Goal: Communication & Community: Answer question/provide support

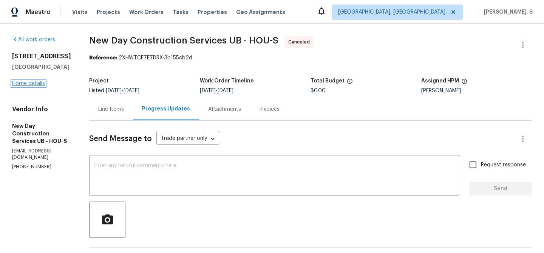
click at [28, 84] on link "Home details" at bounding box center [28, 83] width 33 height 5
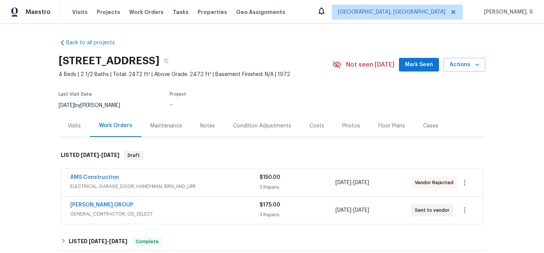
scroll to position [14, 0]
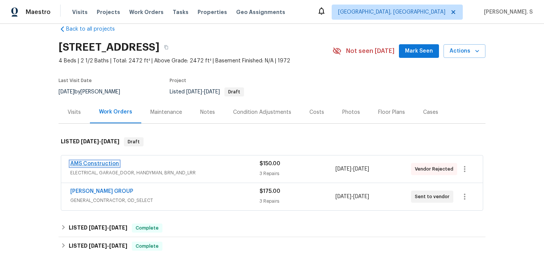
click at [105, 166] on link "AMS Construction" at bounding box center [94, 163] width 49 height 5
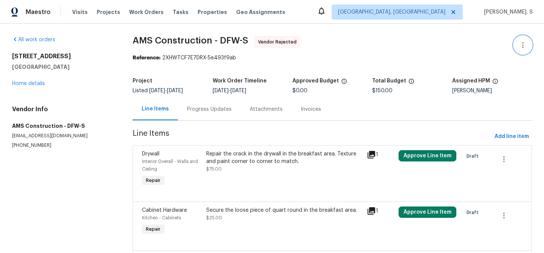
click at [528, 38] on button "button" at bounding box center [523, 45] width 18 height 18
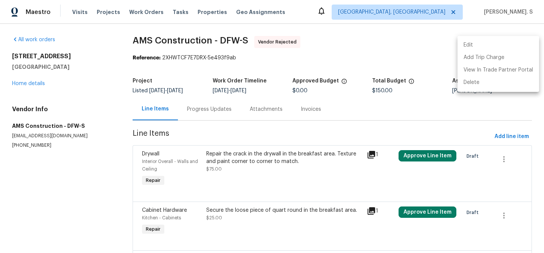
click at [506, 42] on li "Edit" at bounding box center [499, 45] width 82 height 12
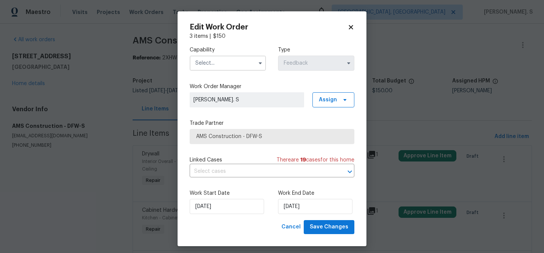
click at [233, 62] on input "text" at bounding box center [228, 63] width 76 height 15
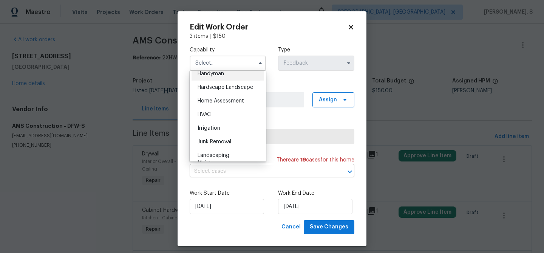
click at [244, 76] on div "Handyman" at bounding box center [228, 74] width 73 height 14
type input "Handyman"
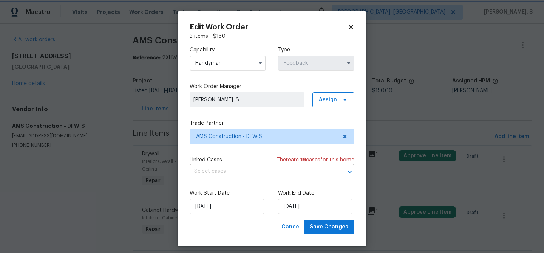
scroll to position [402, 0]
click at [347, 137] on icon at bounding box center [345, 136] width 6 height 6
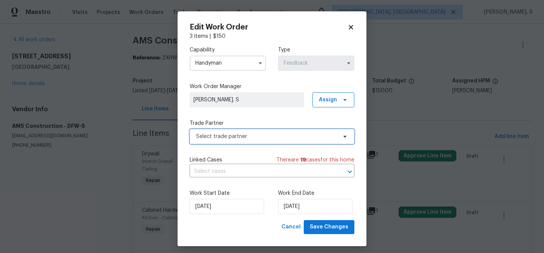
click at [347, 137] on icon at bounding box center [345, 136] width 6 height 6
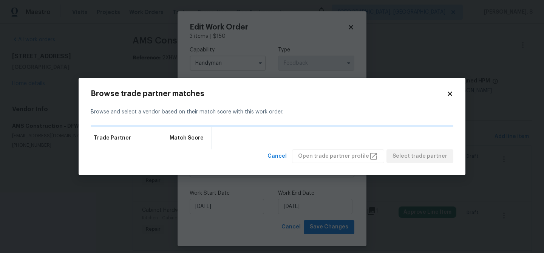
click at [347, 136] on div "Trade Partner Match Score" at bounding box center [272, 138] width 363 height 23
click at [287, 158] on span "Cancel" at bounding box center [277, 156] width 19 height 9
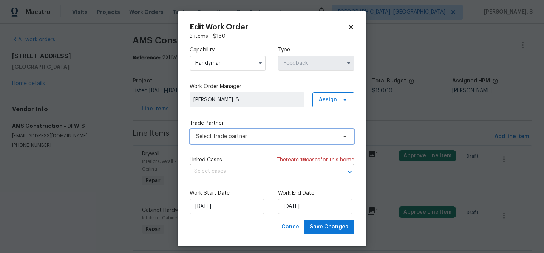
click at [296, 137] on span "Select trade partner" at bounding box center [266, 137] width 141 height 8
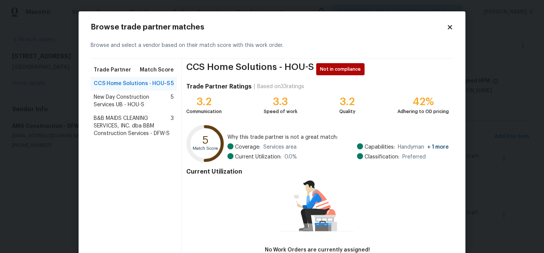
click at [168, 104] on span "New Day Construction Services UB - HOU-S" at bounding box center [132, 100] width 77 height 15
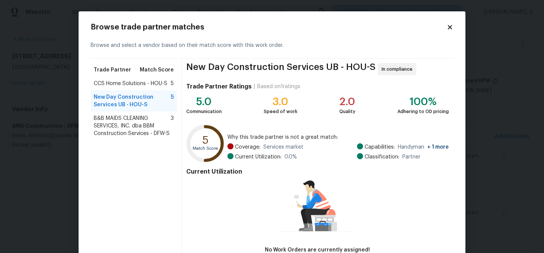
click at [136, 110] on div "New Day Construction Services UB - HOU-S 5" at bounding box center [134, 100] width 86 height 21
click at [136, 126] on span "B&B MAIDS CLEANING SERVICES, INC. dba BBM Construction Services - DFW-S" at bounding box center [132, 126] width 77 height 23
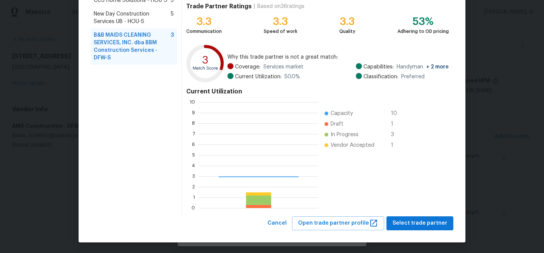
scroll to position [106, 120]
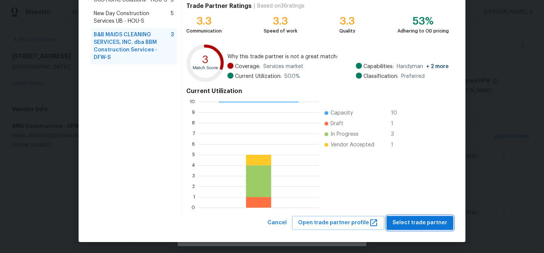
click at [417, 226] on span "Select trade partner" at bounding box center [420, 222] width 55 height 9
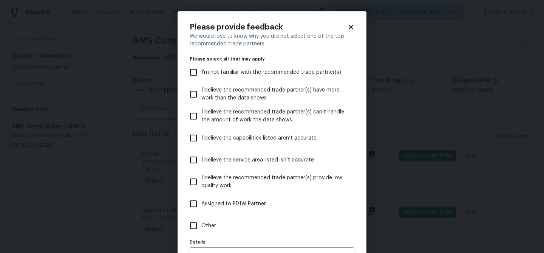
scroll to position [0, 0]
click at [232, 225] on label "Other" at bounding box center [267, 226] width 163 height 22
click at [201, 225] on input "Other" at bounding box center [194, 226] width 16 height 16
checkbox input "true"
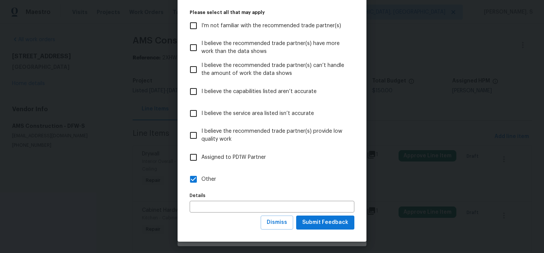
click at [232, 225] on div "Dismiss Submit Feedback" at bounding box center [272, 222] width 165 height 14
click at [324, 226] on span "Submit Feedback" at bounding box center [325, 222] width 46 height 9
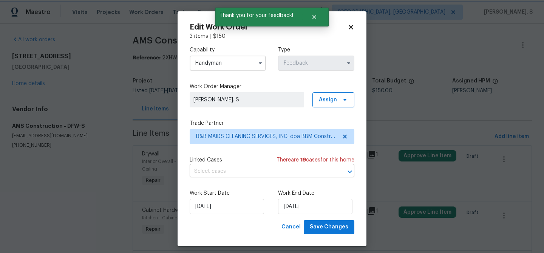
scroll to position [0, 0]
click at [229, 176] on input "text" at bounding box center [262, 172] width 144 height 12
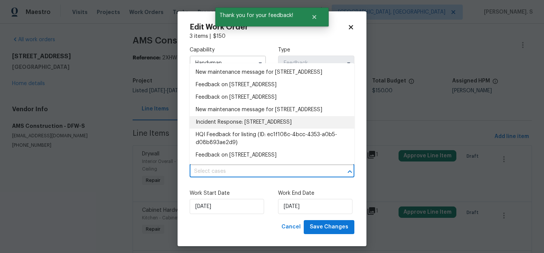
click at [214, 91] on li "Feedback on 515 Rosewood Dr, Shenandoah, TX 77381" at bounding box center [272, 85] width 165 height 12
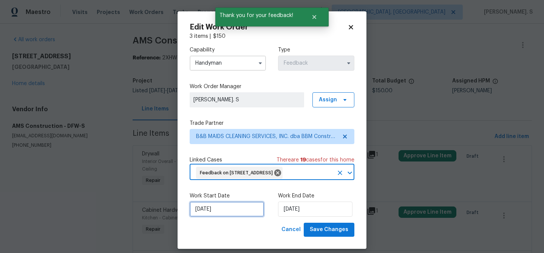
click at [236, 217] on input "10/1/2025" at bounding box center [227, 208] width 74 height 15
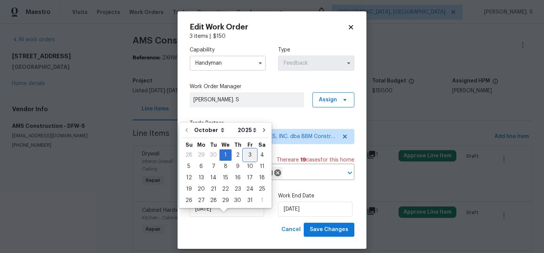
click at [245, 154] on div "3" at bounding box center [250, 155] width 12 height 11
type input "10/3/2025"
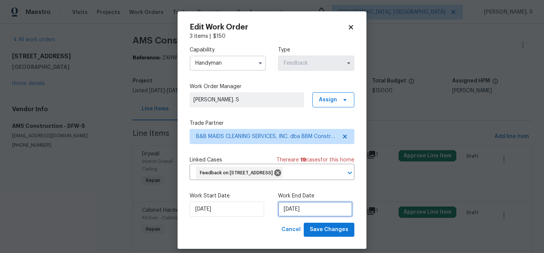
click at [287, 217] on input "10/3/2025" at bounding box center [315, 208] width 74 height 15
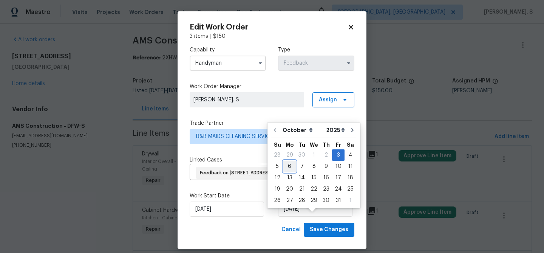
click at [290, 166] on div "6" at bounding box center [290, 166] width 12 height 11
type input "10/6/2025"
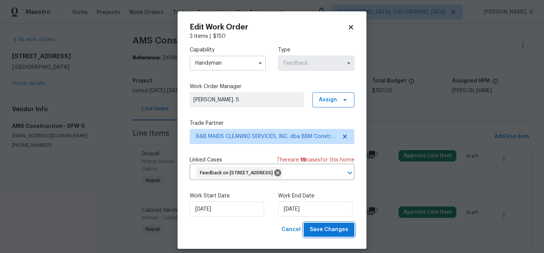
click at [324, 234] on span "Save Changes" at bounding box center [329, 229] width 39 height 9
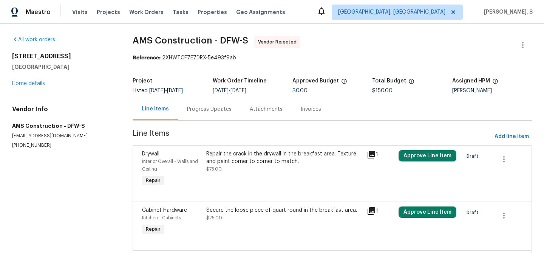
click at [18, 85] on body "Maestro Visits Projects Work Orders Tasks Properties Geo Assignments Albuquerqu…" at bounding box center [272, 126] width 544 height 253
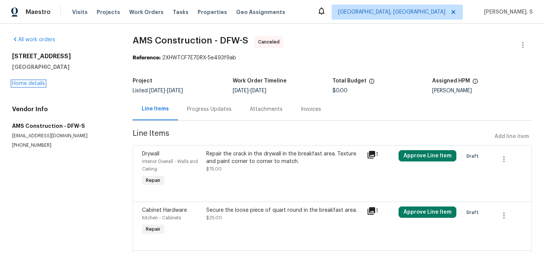
click at [18, 85] on link "Home details" at bounding box center [28, 83] width 33 height 5
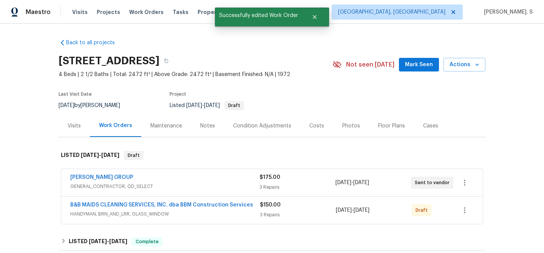
click at [101, 202] on span "B&B MAIDS CLEANING SERVICES, INC. dba BBM Construction Services" at bounding box center [161, 205] width 183 height 8
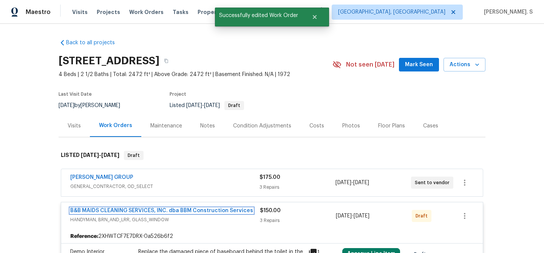
click at [99, 210] on link "B&B MAIDS CLEANING SERVICES, INC. dba BBM Construction Services" at bounding box center [161, 210] width 183 height 5
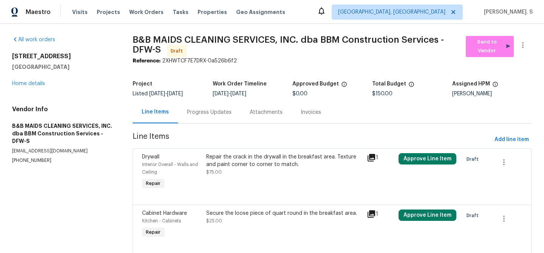
click at [253, 153] on div "Repair the crack in the drywall in the breakfast area. Texture and paint corner…" at bounding box center [284, 160] width 156 height 15
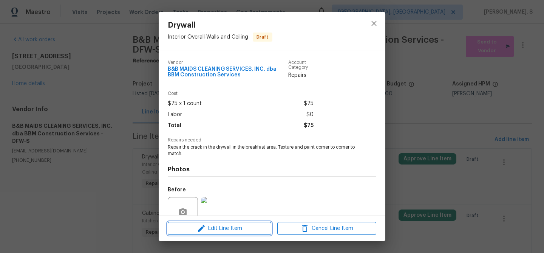
click at [231, 227] on span "Edit Line Item" at bounding box center [219, 228] width 99 height 9
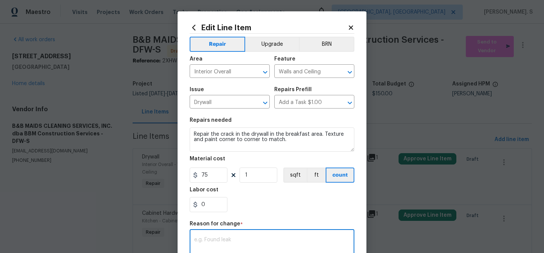
drag, startPoint x: 227, startPoint y: 243, endPoint x: 225, endPoint y: 250, distance: 7.0
click at [225, 250] on textarea at bounding box center [272, 245] width 156 height 16
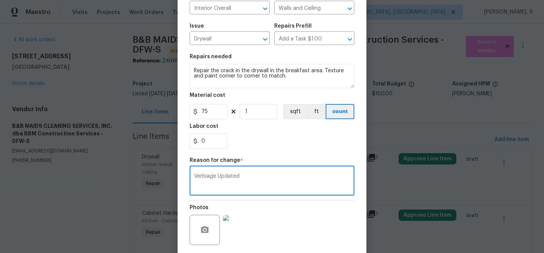
scroll to position [120, 0]
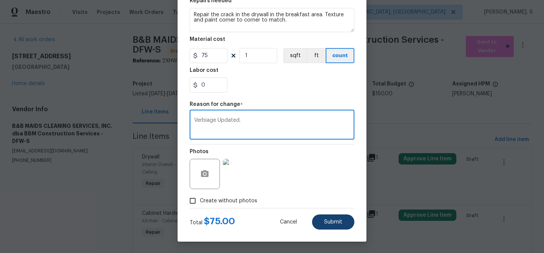
type textarea "Verbiage Updated."
click at [319, 223] on button "Submit" at bounding box center [333, 221] width 42 height 15
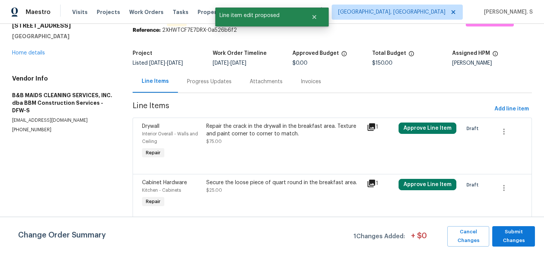
scroll to position [71, 0]
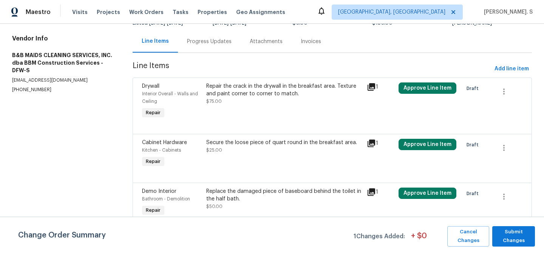
click at [212, 152] on div "Secure the loose piece of quart round in the breakfast area. $25.00" at bounding box center [284, 146] width 156 height 15
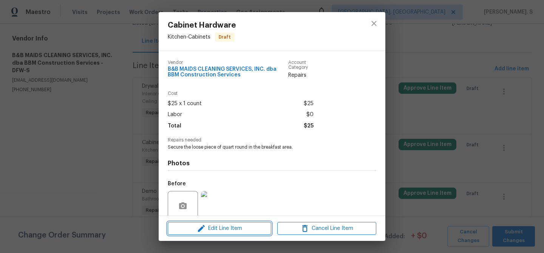
click at [218, 231] on span "Edit Line Item" at bounding box center [219, 228] width 99 height 9
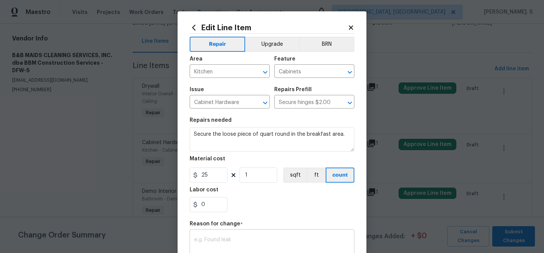
click at [220, 243] on textarea at bounding box center [272, 245] width 156 height 16
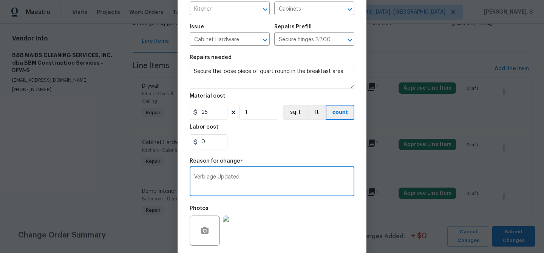
scroll to position [120, 0]
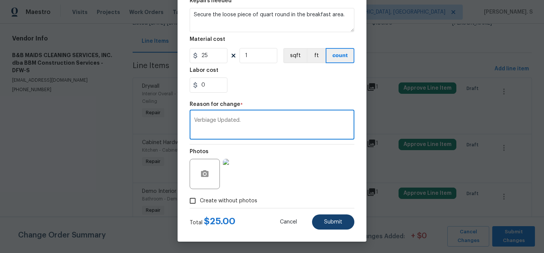
type textarea "Verbiage Updated."
click at [350, 219] on button "Submit" at bounding box center [333, 221] width 42 height 15
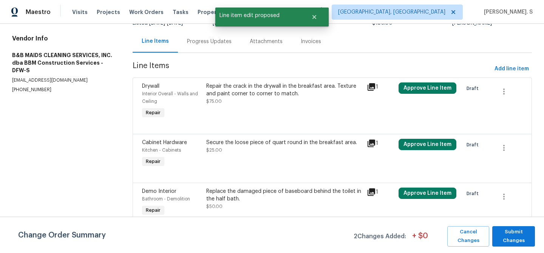
scroll to position [0, 0]
click at [288, 194] on div "Replace the damaged piece of baseboard behind the toilet in the half bath." at bounding box center [284, 195] width 156 height 15
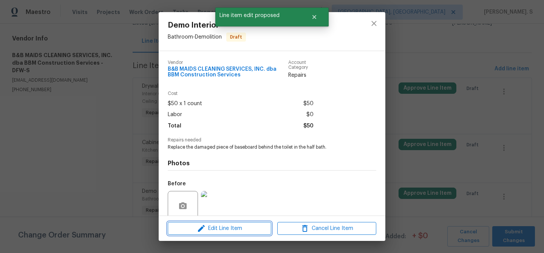
click at [239, 228] on span "Edit Line Item" at bounding box center [219, 228] width 99 height 9
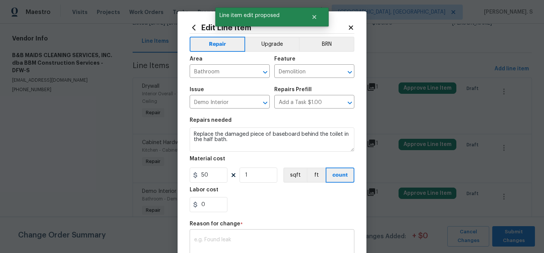
click at [222, 247] on textarea at bounding box center [272, 245] width 156 height 16
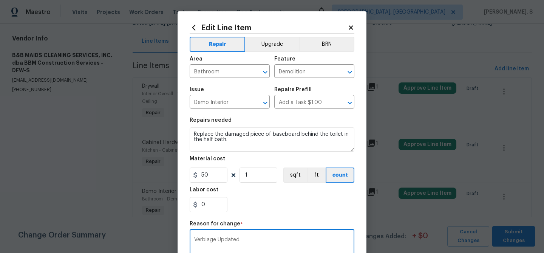
scroll to position [120, 0]
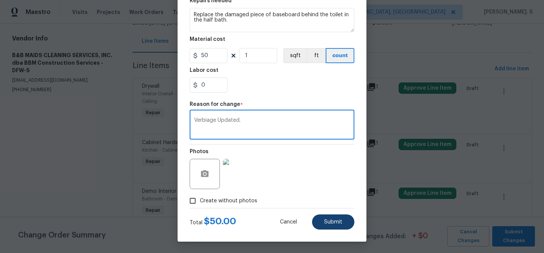
type textarea "Verbiage Updated."
click at [336, 217] on button "Submit" at bounding box center [333, 221] width 42 height 15
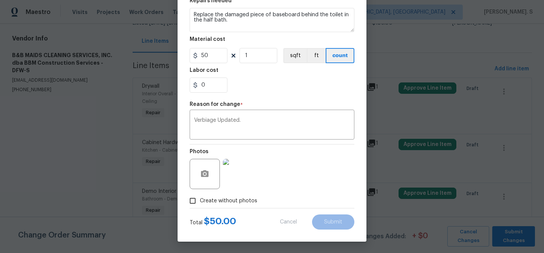
click at [534, 236] on body "Maestro Visits Projects Work Orders Tasks Properties Geo Assignments Albuquerqu…" at bounding box center [272, 126] width 544 height 253
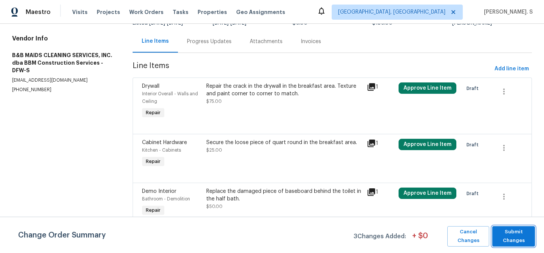
click at [534, 236] on button "Submit Changes" at bounding box center [514, 236] width 43 height 20
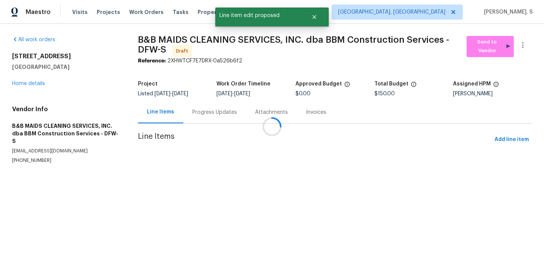
scroll to position [0, 0]
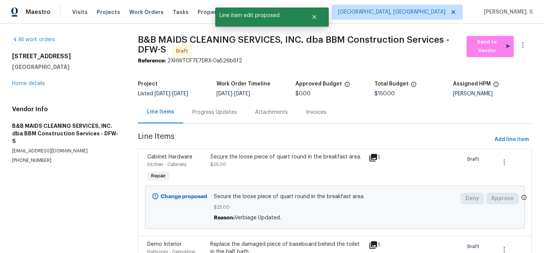
click at [202, 110] on div "Progress Updates" at bounding box center [214, 112] width 45 height 8
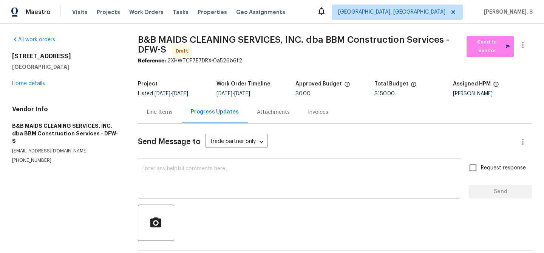
click at [199, 179] on textarea at bounding box center [300, 179] width 314 height 26
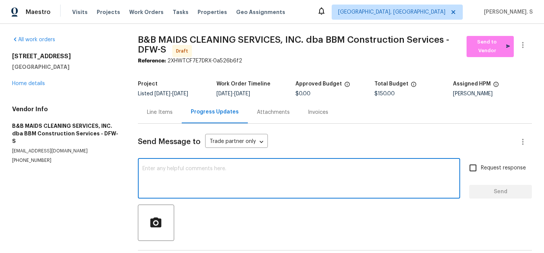
paste textarea "Hi this is Glory with Opendoor. I’m confirming you received the WO for the prop…"
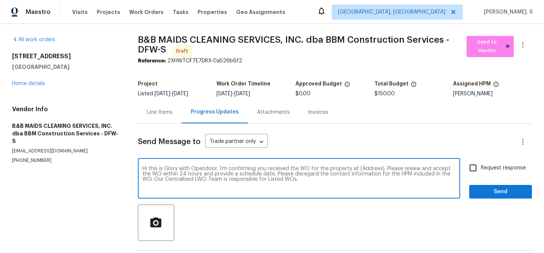
click at [372, 169] on textarea "Hi this is Glory with Opendoor. I’m confirming you received the WO for the prop…" at bounding box center [300, 179] width 314 height 26
paste textarea "515 Rosewood Dr, Shenandoah, TX 77381"
type textarea "Hi this is Glory with Opendoor. I’m confirming you received the WO for the prop…"
click at [480, 164] on input "Request response" at bounding box center [473, 168] width 16 height 16
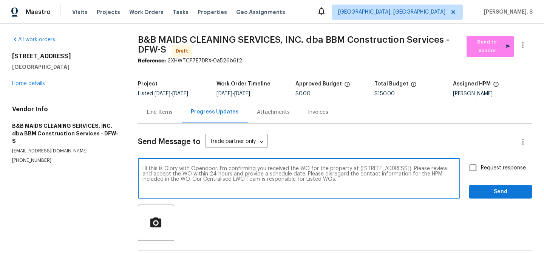
checkbox input "true"
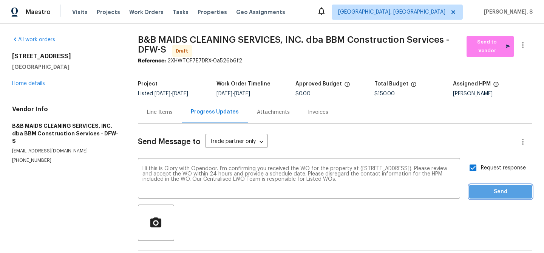
click at [485, 194] on span "Send" at bounding box center [501, 191] width 51 height 9
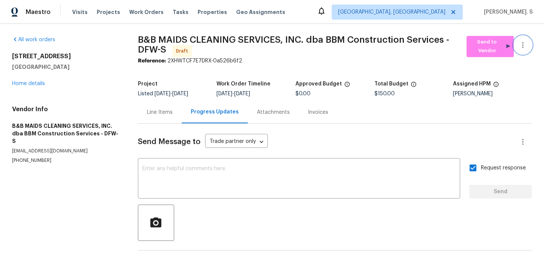
click at [520, 52] on button "button" at bounding box center [523, 45] width 18 height 18
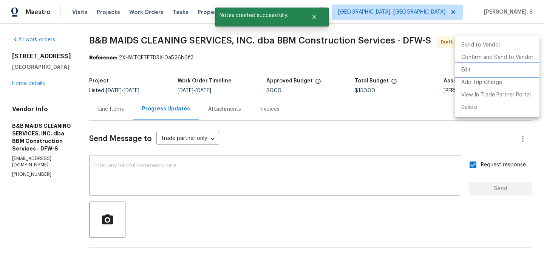
click at [492, 68] on li "Edit" at bounding box center [498, 70] width 84 height 12
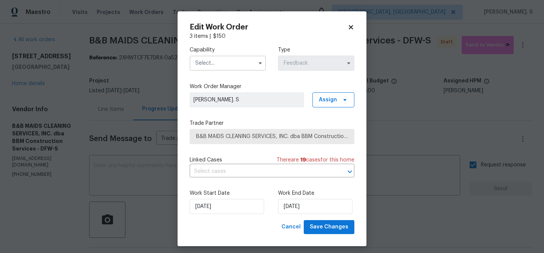
click at [245, 67] on input "text" at bounding box center [228, 63] width 76 height 15
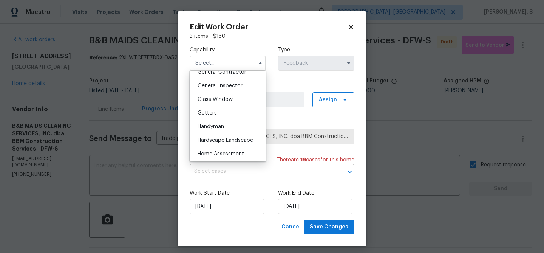
scroll to position [375, 0]
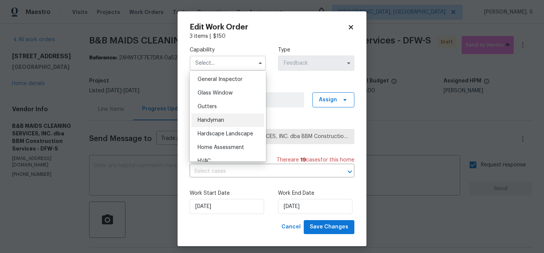
click at [229, 122] on div "Handyman" at bounding box center [228, 120] width 73 height 14
type input "Handyman"
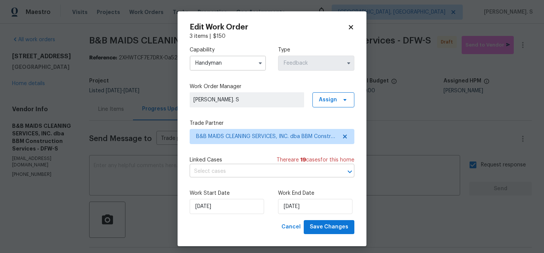
click at [232, 169] on input "text" at bounding box center [262, 172] width 144 height 12
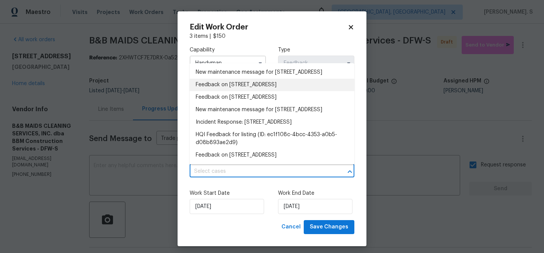
click at [222, 91] on li "Feedback on 515 Rosewood Dr, Shenandoah, TX 77381" at bounding box center [272, 85] width 165 height 12
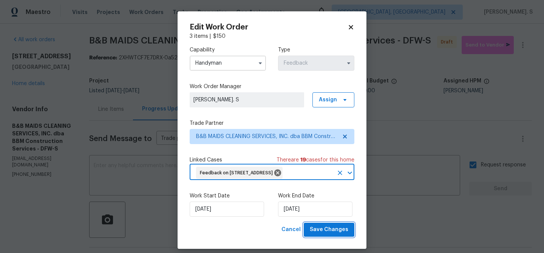
click at [331, 234] on span "Save Changes" at bounding box center [329, 229] width 39 height 9
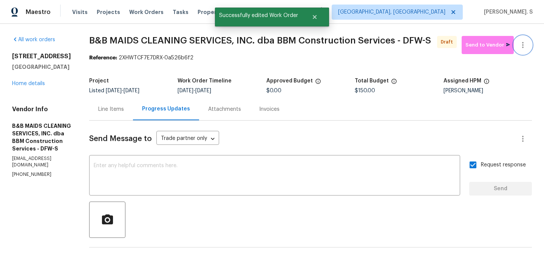
click at [526, 43] on icon "button" at bounding box center [523, 44] width 9 height 9
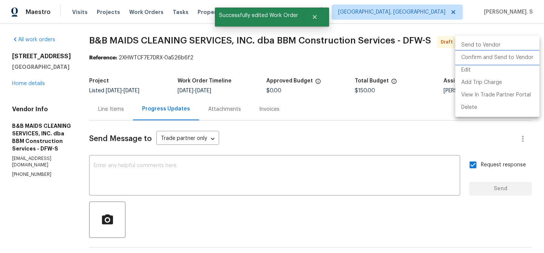
click at [524, 55] on li "Confirm and Send to Vendor" at bounding box center [498, 57] width 84 height 12
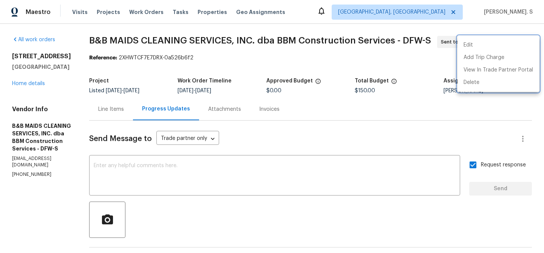
click at [285, 169] on div at bounding box center [272, 126] width 544 height 253
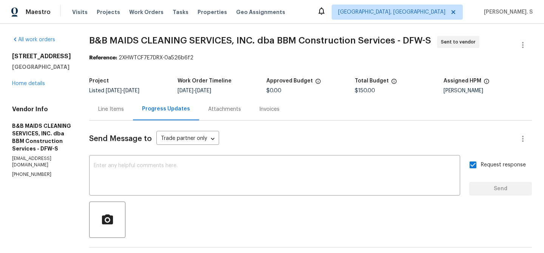
click at [285, 169] on div "Edit Add Trip Charge View In Trade Partner Portal Delete" at bounding box center [272, 126] width 544 height 253
click at [285, 169] on textarea at bounding box center [275, 176] width 362 height 26
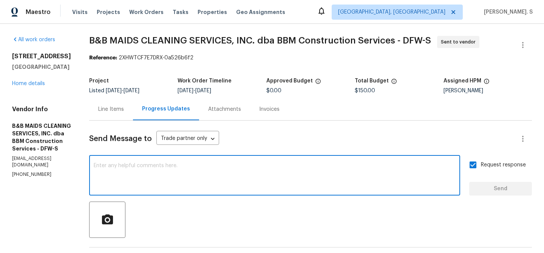
paste textarea "The Work Orders must include before-photos (both close-up and wide-angle) and a…"
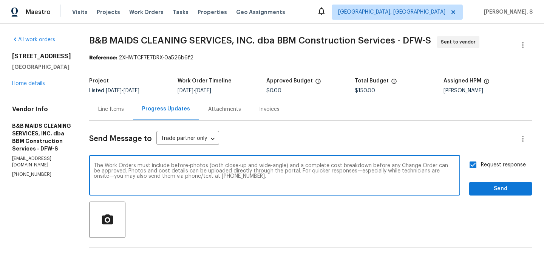
type textarea "The Work Orders must include before-photos (both close-up and wide-angle) and a…"
click at [485, 184] on span "Send" at bounding box center [501, 188] width 51 height 9
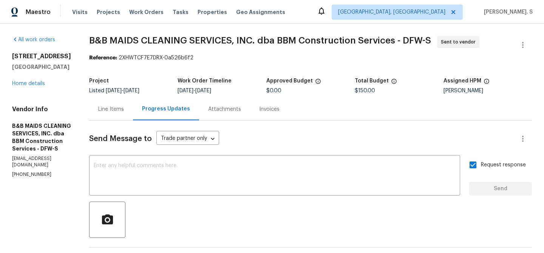
click at [215, 36] on span "B&B MAIDS CLEANING SERVICES, INC. dba BBM Construction Services - DFW-S" at bounding box center [260, 40] width 342 height 9
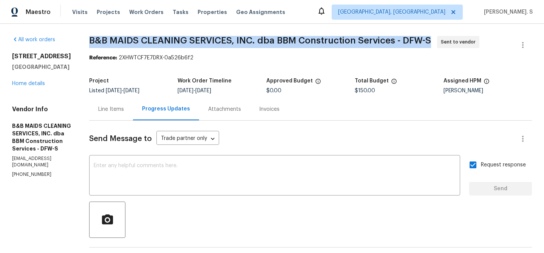
copy span "B&B MAIDS CLEANING SERVICES, INC. dba BBM Construction Services - DFW-S"
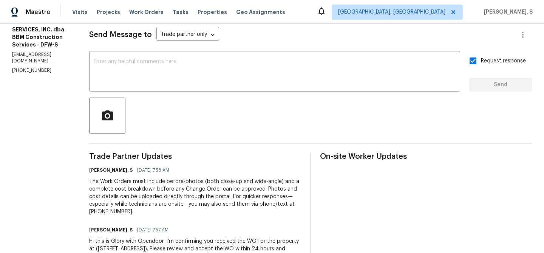
scroll to position [0, 0]
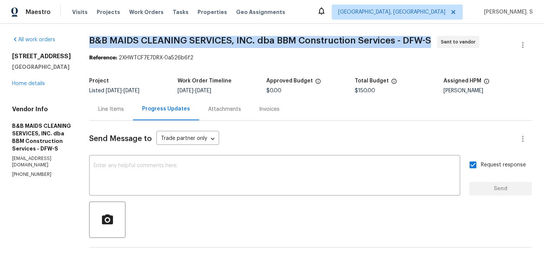
click at [30, 88] on div "All work orders 515 Rosewood Dr Shenandoah, TX 77381 Home details Vendor Info B…" at bounding box center [41, 107] width 59 height 142
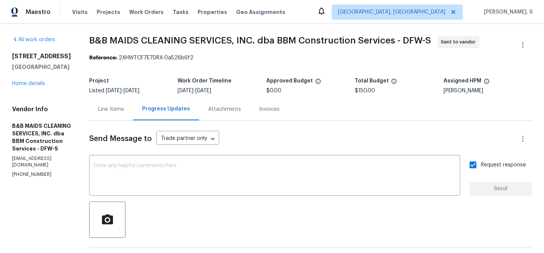
click at [33, 79] on div "515 Rosewood Dr Shenandoah, TX 77381 Home details" at bounding box center [41, 70] width 59 height 35
click at [31, 84] on link "Home details" at bounding box center [28, 83] width 33 height 5
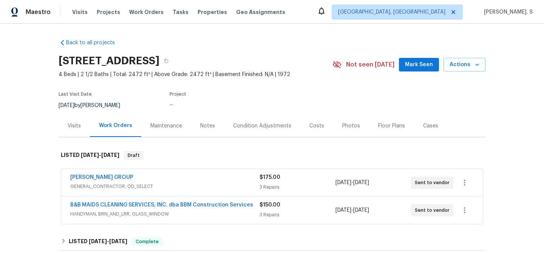
scroll to position [11, 0]
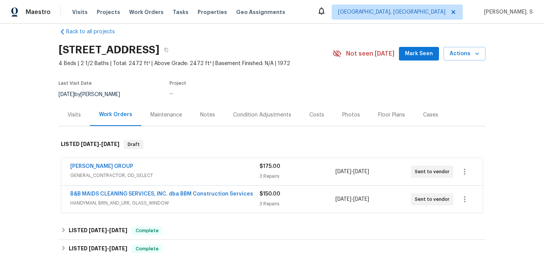
click at [127, 173] on span "GENERAL_CONTRACTOR, OD_SELECT" at bounding box center [164, 176] width 189 height 8
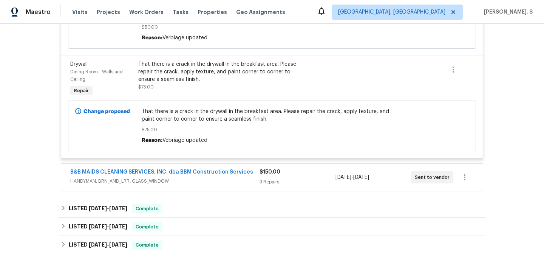
scroll to position [351, 0]
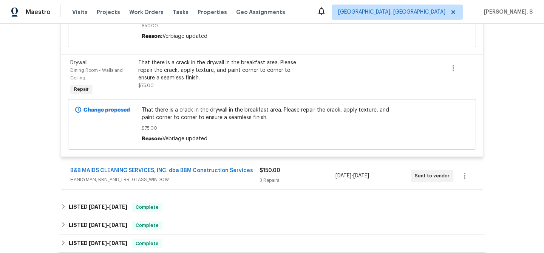
click at [150, 183] on span "HANDYMAN, BRN_AND_LRR, GLASS_WINDOW" at bounding box center [164, 180] width 189 height 8
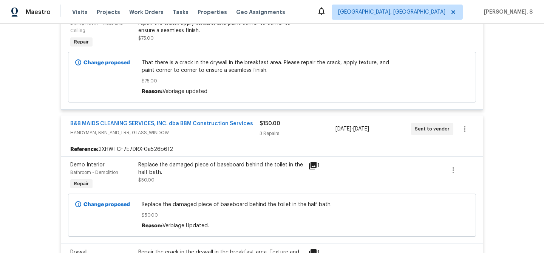
scroll to position [406, 0]
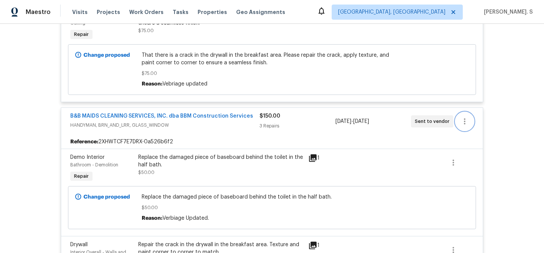
click at [467, 121] on icon "button" at bounding box center [464, 121] width 9 height 9
click at [375, 99] on div at bounding box center [272, 126] width 544 height 253
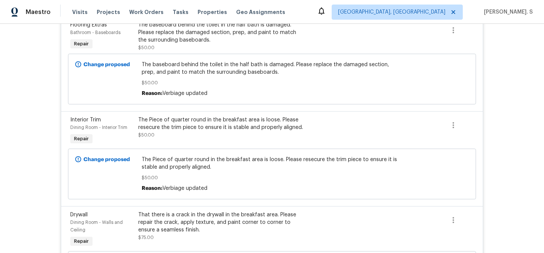
scroll to position [126, 0]
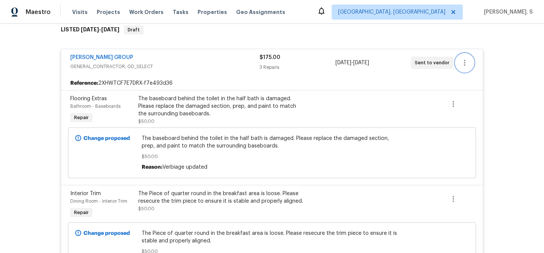
click at [462, 59] on icon "button" at bounding box center [464, 62] width 9 height 9
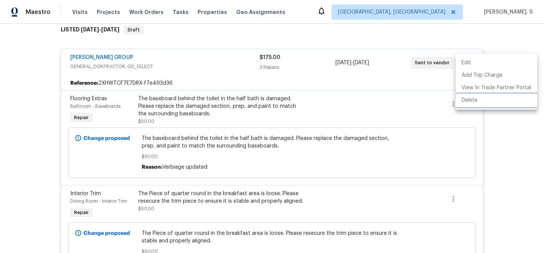
click at [472, 98] on li "Delete" at bounding box center [497, 100] width 82 height 12
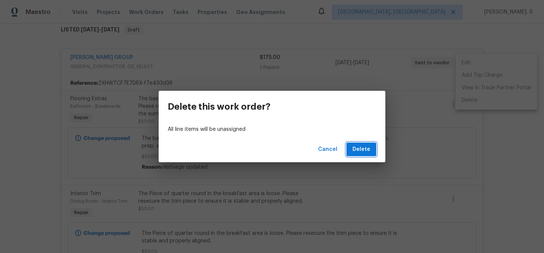
click at [375, 151] on button "Delete" at bounding box center [362, 150] width 30 height 14
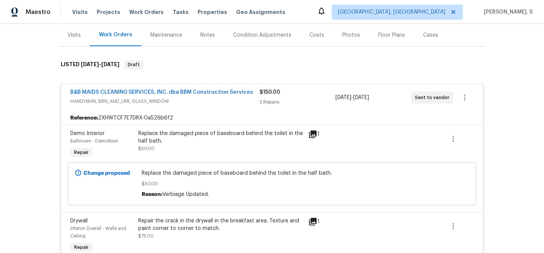
scroll to position [0, 0]
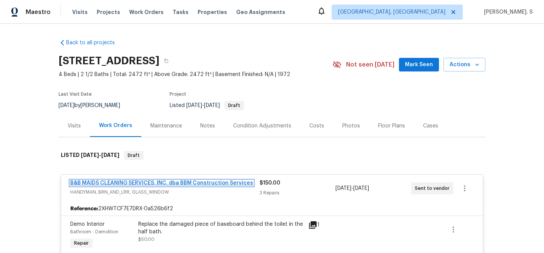
click at [144, 182] on link "B&B MAIDS CLEANING SERVICES, INC. dba BBM Construction Services" at bounding box center [161, 182] width 183 height 5
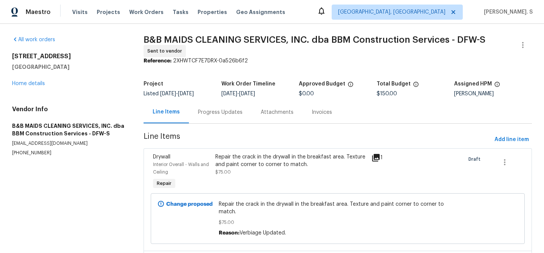
click at [216, 110] on div "Progress Updates" at bounding box center [220, 112] width 45 height 8
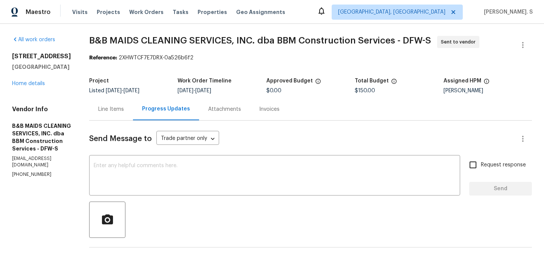
scroll to position [147, 0]
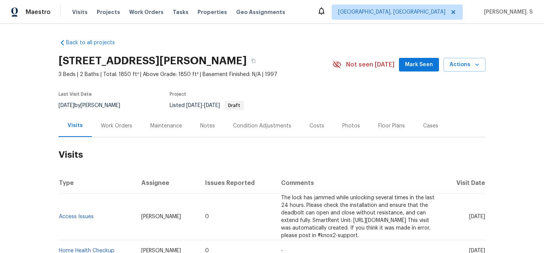
click at [111, 127] on div "Work Orders" at bounding box center [116, 126] width 31 height 8
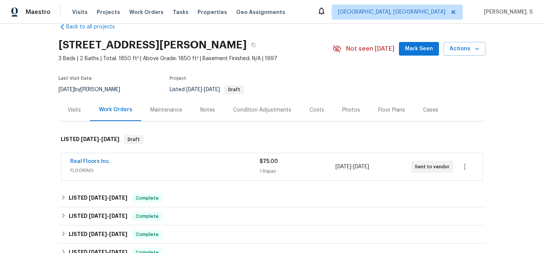
scroll to position [16, 0]
click at [100, 163] on link "Real Floors Inc." at bounding box center [90, 160] width 40 height 5
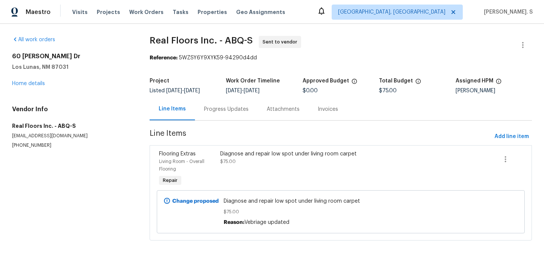
scroll to position [9, 0]
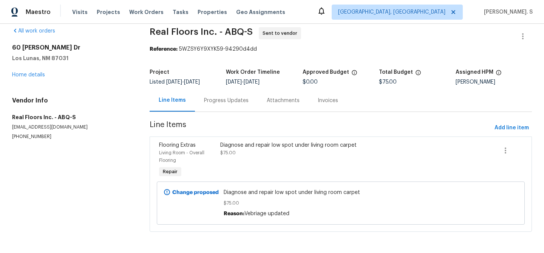
click at [238, 106] on div "Progress Updates" at bounding box center [226, 100] width 63 height 22
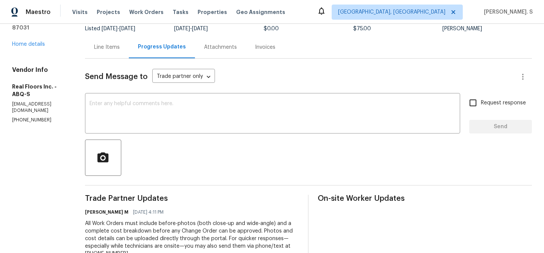
scroll to position [68, 0]
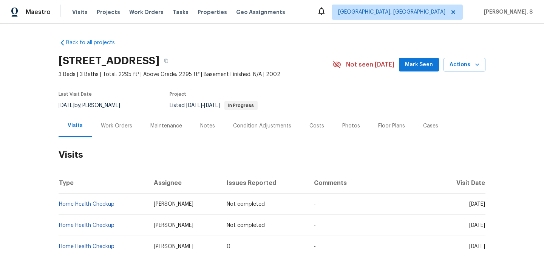
click at [114, 130] on div "Work Orders" at bounding box center [117, 126] width 50 height 22
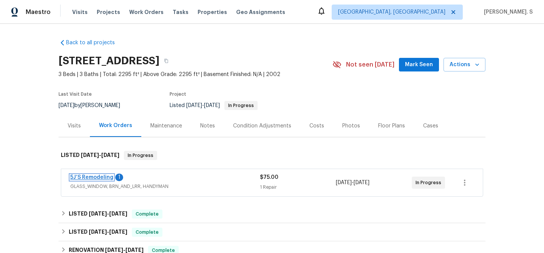
click at [100, 177] on link "5J’S Remodeling" at bounding box center [91, 177] width 43 height 5
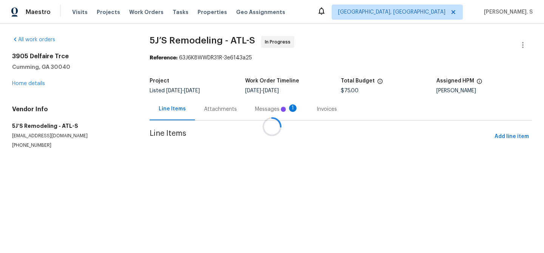
click at [190, 113] on div at bounding box center [272, 126] width 544 height 253
click at [255, 113] on div "Messages 1" at bounding box center [276, 109] width 43 height 8
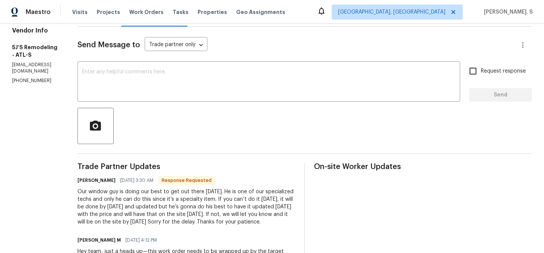
scroll to position [94, 0]
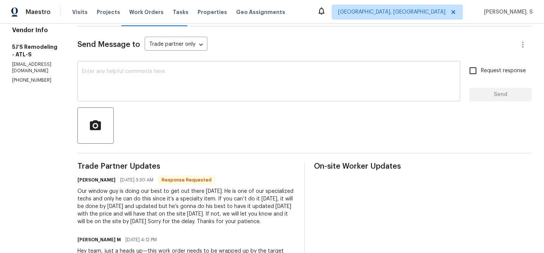
click at [236, 66] on div "x ​" at bounding box center [268, 82] width 383 height 39
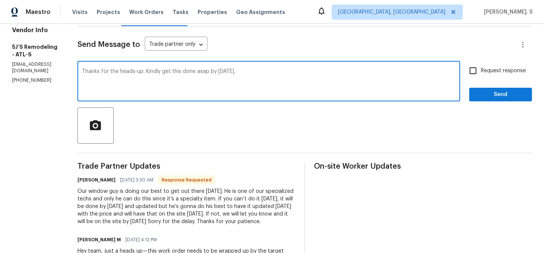
type textarea "Thanks for the heads-up. Kindly get this done asap by tomorrow."
click at [217, 206] on div "Our window guy is doing our best to get out there today. He is one of our speci…" at bounding box center [186, 207] width 218 height 38
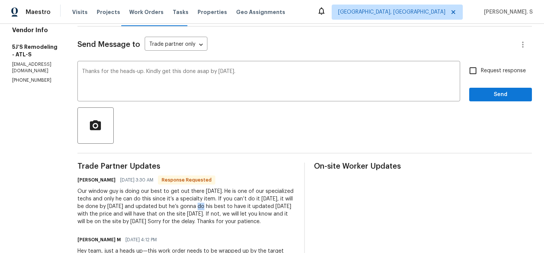
click at [217, 206] on div "Our window guy is doing our best to get out there today. He is one of our speci…" at bounding box center [186, 207] width 218 height 38
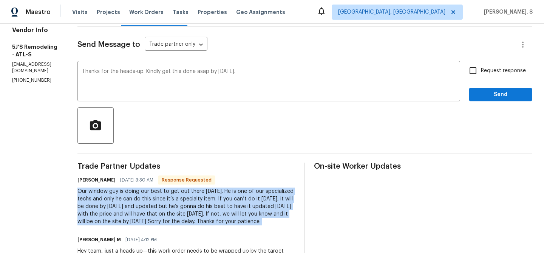
copy div "Our window guy is doing our best to get out there today. He is one of our speci…"
click at [471, 72] on input "Request response" at bounding box center [473, 71] width 16 height 16
checkbox input "true"
click at [488, 99] on span "Send" at bounding box center [501, 94] width 51 height 9
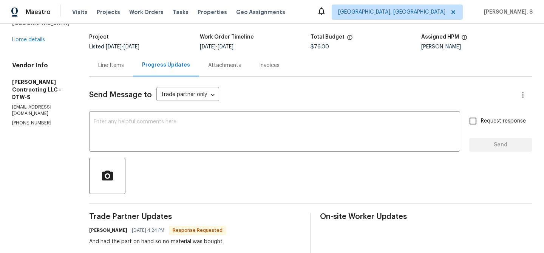
scroll to position [6, 0]
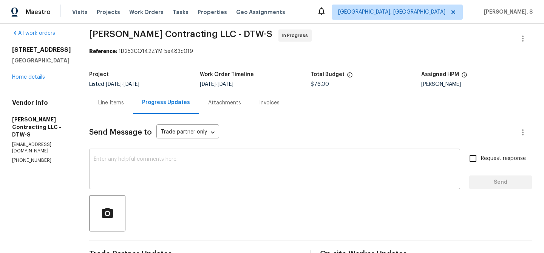
click at [201, 173] on textarea at bounding box center [275, 170] width 362 height 26
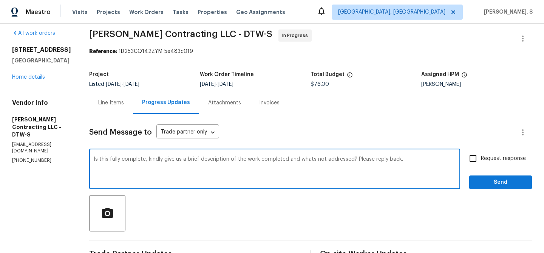
click at [0, 0] on span "t" at bounding box center [0, 0] width 0 height 0
click at [0, 0] on div "Fix the auxiliary or modal verb what's" at bounding box center [0, 0] width 0 height 0
type textarea "Is this fully complete? kindly give us a brief description of the work complete…"
click at [488, 168] on div "Request response Send" at bounding box center [501, 169] width 63 height 39
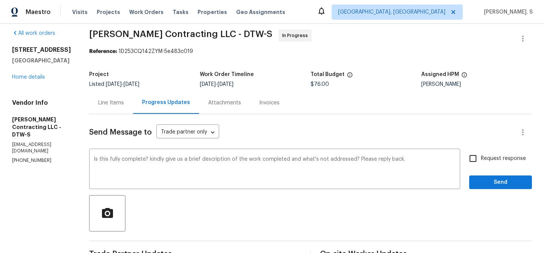
click at [486, 155] on span "Request response" at bounding box center [503, 159] width 45 height 8
click at [481, 155] on input "Request response" at bounding box center [473, 158] width 16 height 16
checkbox input "true"
click at [483, 180] on span "Send" at bounding box center [501, 182] width 51 height 9
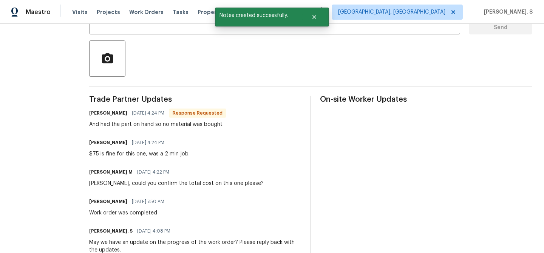
scroll to position [170, 0]
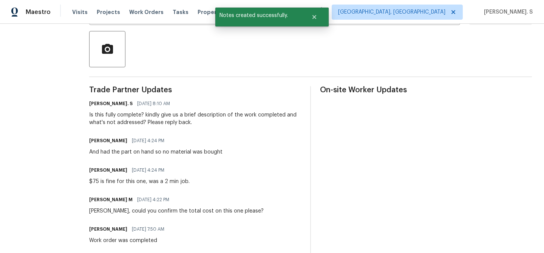
click at [156, 147] on div "Tony Longoria 10/02/2025 4:24 PM And had the part on hand so no material was bo…" at bounding box center [155, 145] width 133 height 20
copy div "And had the part on hand so no material was bought"
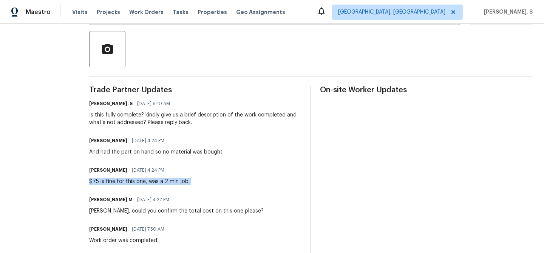
copy div "$75 is fine for this one, was a 2 min job."
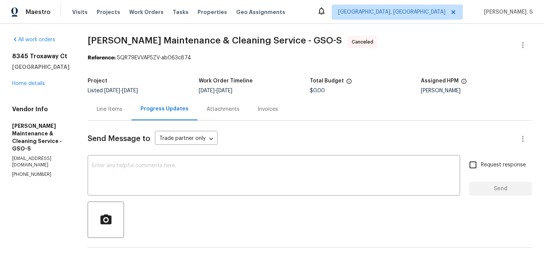
click at [34, 86] on div "[STREET_ADDRESS] Home details" at bounding box center [40, 70] width 57 height 35
click at [35, 83] on link "Home details" at bounding box center [28, 83] width 33 height 5
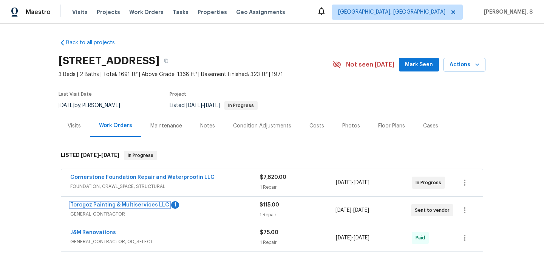
click at [95, 202] on link "Torogoz Painting & Multiservices LLC" at bounding box center [119, 204] width 99 height 5
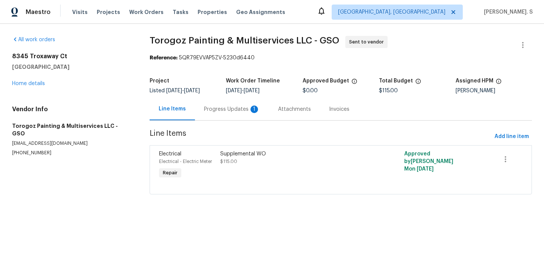
click at [231, 119] on div "Progress Updates 1" at bounding box center [232, 109] width 74 height 22
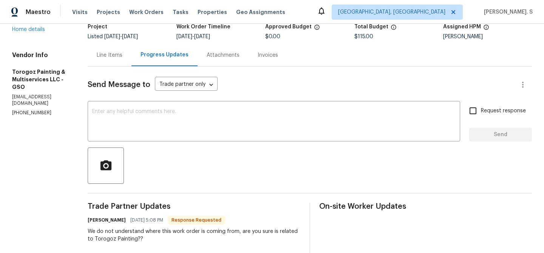
scroll to position [31, 0]
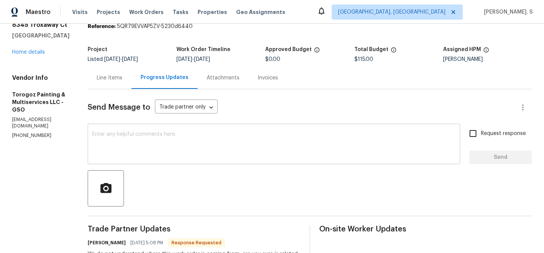
click at [119, 133] on textarea at bounding box center [274, 145] width 364 height 26
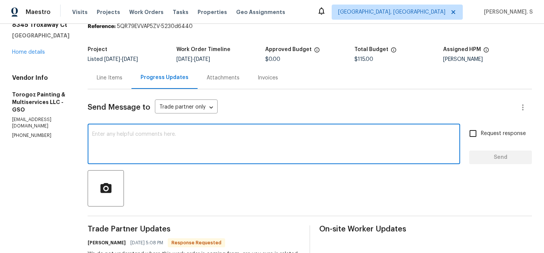
click at [130, 82] on div "Line Items" at bounding box center [110, 78] width 44 height 22
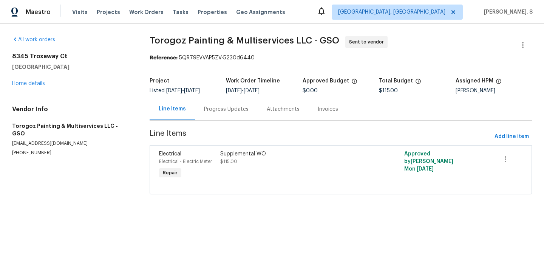
click at [224, 104] on div "Progress Updates" at bounding box center [226, 109] width 63 height 22
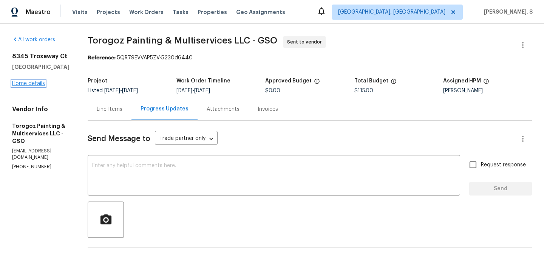
click at [28, 81] on link "Home details" at bounding box center [28, 83] width 33 height 5
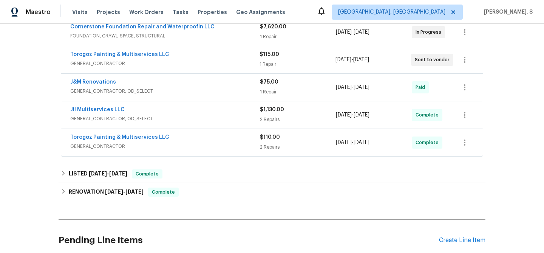
scroll to position [160, 0]
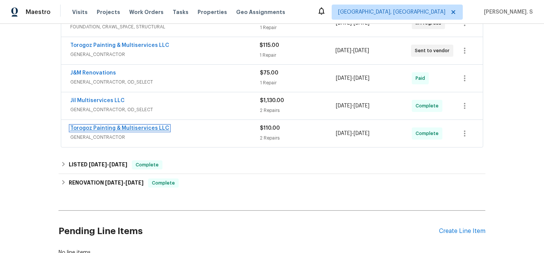
click at [119, 129] on link "Torogoz Painting & Multiservices LLC" at bounding box center [119, 128] width 99 height 5
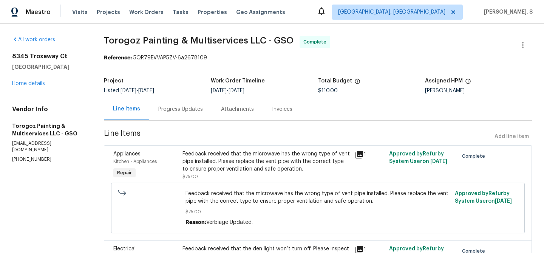
click at [208, 110] on div "Progress Updates" at bounding box center [180, 109] width 63 height 22
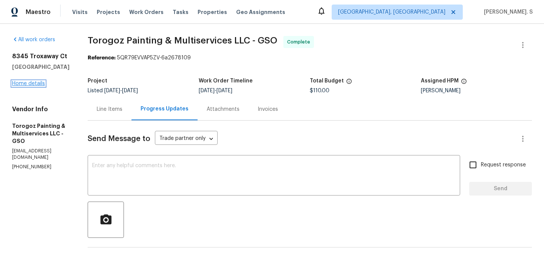
click at [27, 86] on link "Home details" at bounding box center [28, 83] width 33 height 5
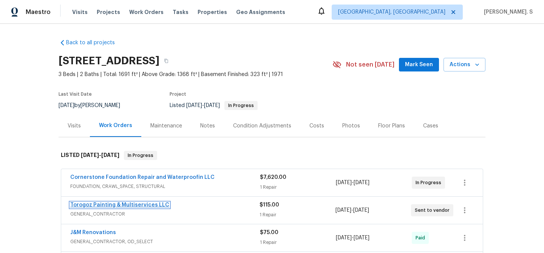
click at [141, 207] on link "Torogoz Painting & Multiservices LLC" at bounding box center [119, 204] width 99 height 5
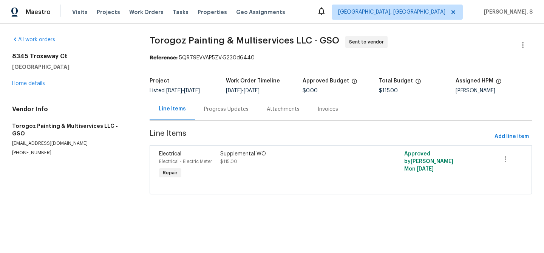
click at [219, 109] on div "Progress Updates" at bounding box center [226, 109] width 45 height 8
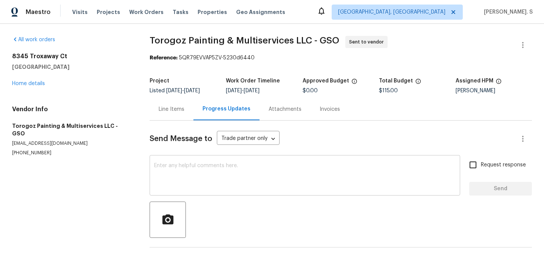
click at [201, 161] on div "x ​" at bounding box center [305, 176] width 311 height 39
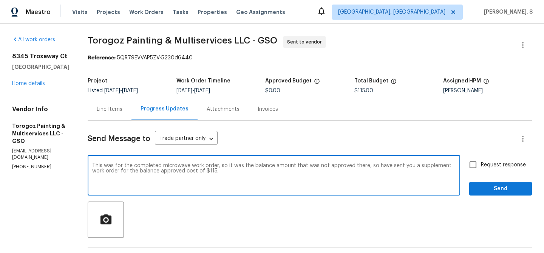
click at [0, 0] on div "Change the pronoun" at bounding box center [0, 0] width 0 height 0
click at [334, 170] on textarea "This was for the completed microwave work order, so it was the balance amount t…" at bounding box center [274, 176] width 364 height 26
type textarea "This was for the completed microwave work order, so it was the balance amount t…"
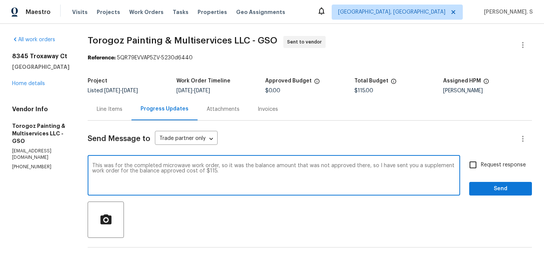
click at [490, 170] on label "Request response" at bounding box center [495, 165] width 61 height 16
click at [481, 170] on input "Request response" at bounding box center [473, 165] width 16 height 16
checkbox input "true"
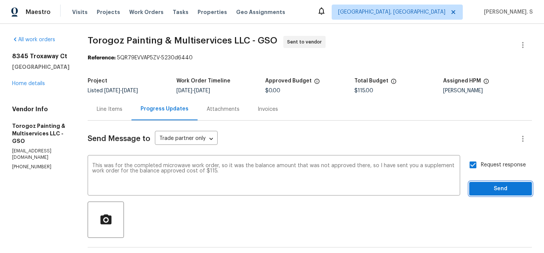
click at [488, 192] on span "Send" at bounding box center [501, 188] width 51 height 9
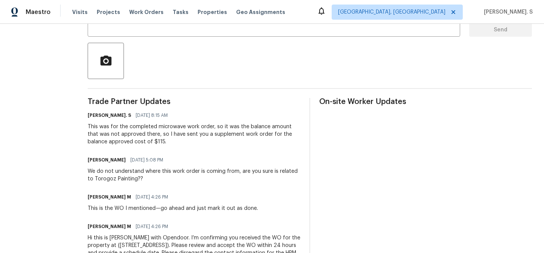
scroll to position [190, 0]
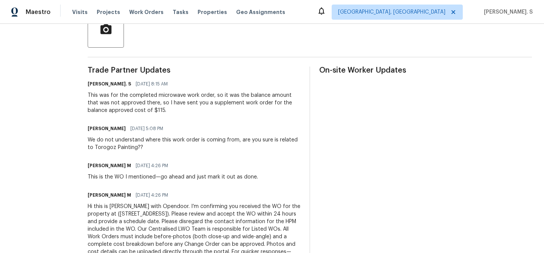
click at [153, 134] on div "Ricardo Arturo 10/02/2025 5:08 PM" at bounding box center [194, 128] width 213 height 11
click at [144, 153] on div "Trade Partner Updates Glory Joyce. S 10/03/2025 8:15 AM This was for the comple…" at bounding box center [194, 173] width 213 height 213
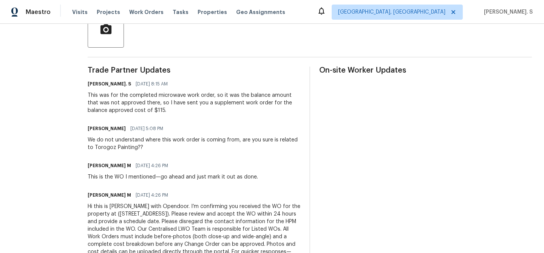
click at [144, 153] on div "Trade Partner Updates Glory Joyce. S 10/03/2025 8:15 AM This was for the comple…" at bounding box center [194, 173] width 213 height 213
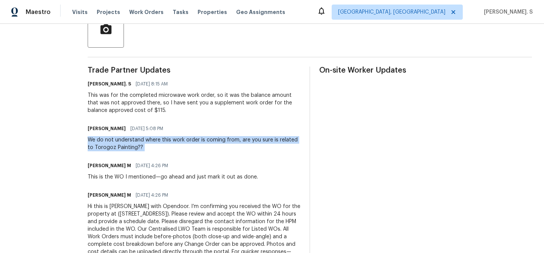
click at [144, 153] on div "Trade Partner Updates Glory Joyce. S 10/03/2025 8:15 AM This was for the comple…" at bounding box center [194, 173] width 213 height 213
copy div "We do not understand where this work order is coming from, are you sure is rela…"
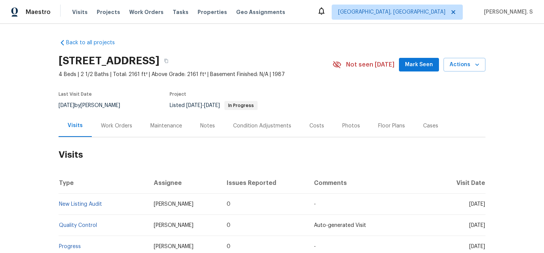
click at [119, 123] on div "Work Orders" at bounding box center [116, 126] width 31 height 8
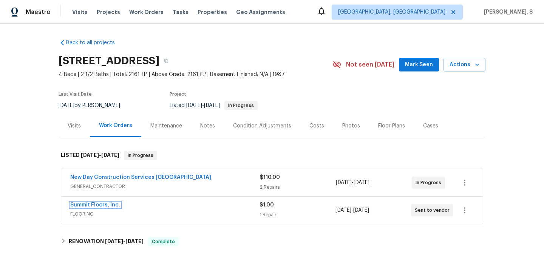
click at [103, 203] on link "Summit Floors, Inc." at bounding box center [95, 204] width 50 height 5
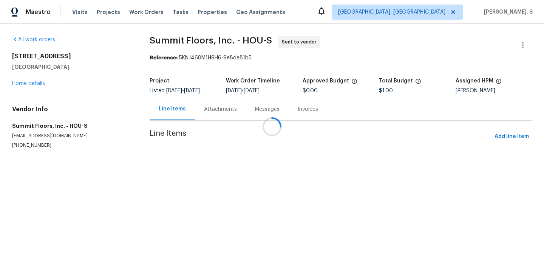
click at [225, 103] on div "Attachments" at bounding box center [220, 109] width 51 height 22
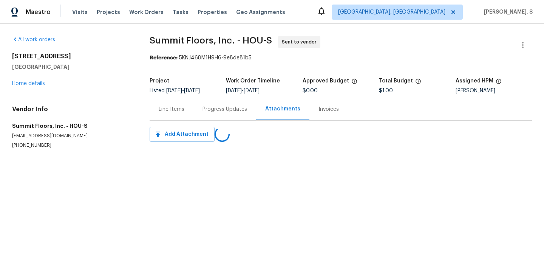
click at [225, 103] on div "Progress Updates" at bounding box center [225, 109] width 63 height 22
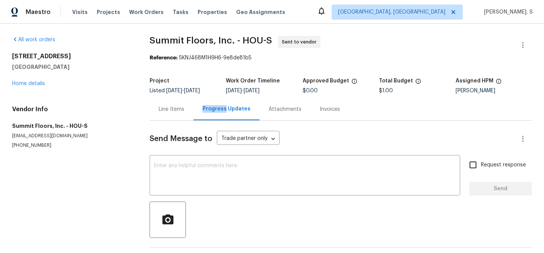
click at [225, 103] on div "Progress Updates" at bounding box center [227, 109] width 66 height 22
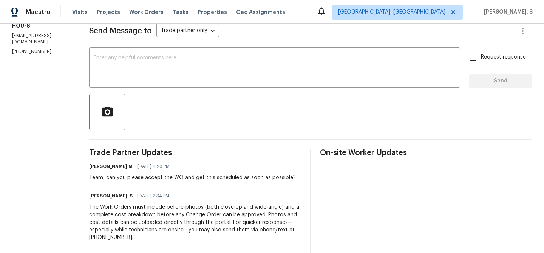
scroll to position [110, 0]
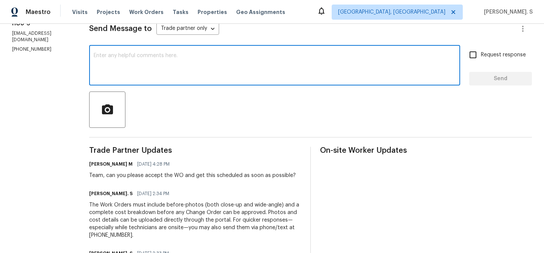
click at [208, 73] on textarea at bounding box center [275, 66] width 362 height 26
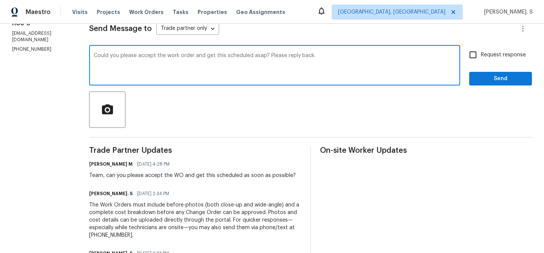
type textarea "Could you please accept the work order and get this scheduled asap? Please repl…"
click at [482, 58] on span "Request response" at bounding box center [503, 55] width 45 height 8
click at [481, 58] on input "Request response" at bounding box center [473, 55] width 16 height 16
checkbox input "true"
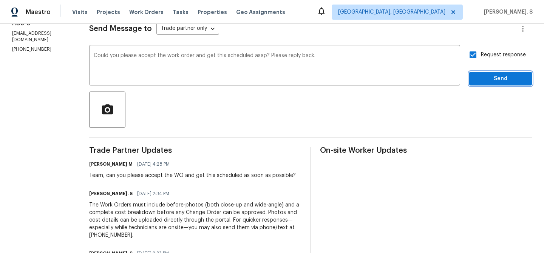
click at [479, 72] on button "Send" at bounding box center [501, 79] width 63 height 14
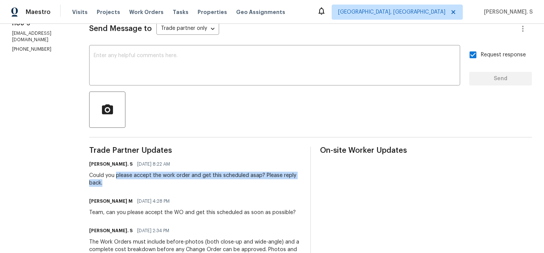
drag, startPoint x: 112, startPoint y: 174, endPoint x: 133, endPoint y: 186, distance: 23.7
click at [133, 186] on div "Could you please accept the work order and get this scheduled asap? Please repl…" at bounding box center [195, 179] width 212 height 15
copy div "please accept the work order and get this scheduled asap? Please reply back."
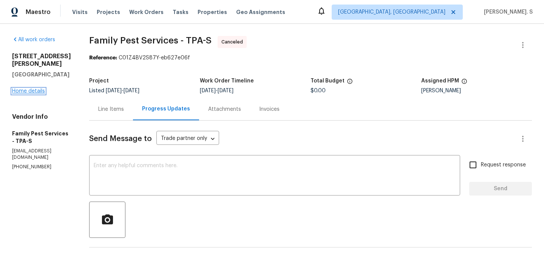
click at [38, 88] on link "Home details" at bounding box center [28, 90] width 33 height 5
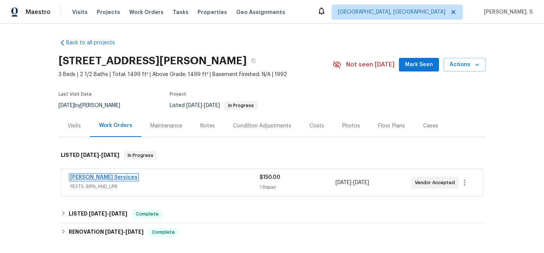
click at [89, 178] on link "Massey Services" at bounding box center [103, 177] width 67 height 5
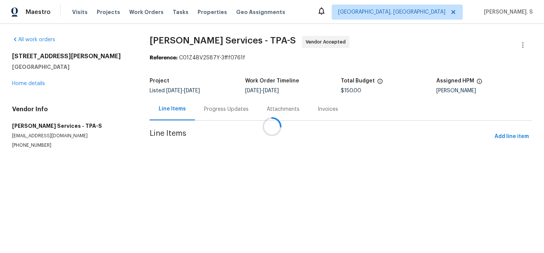
click at [213, 113] on div at bounding box center [272, 126] width 544 height 253
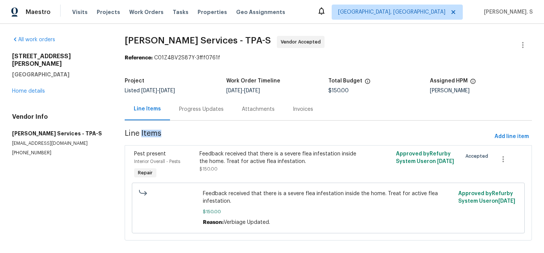
click at [213, 113] on div "Progress Updates" at bounding box center [201, 109] width 45 height 8
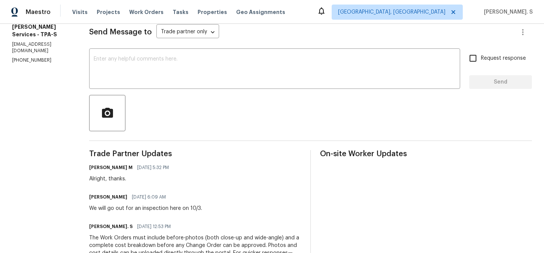
scroll to position [108, 0]
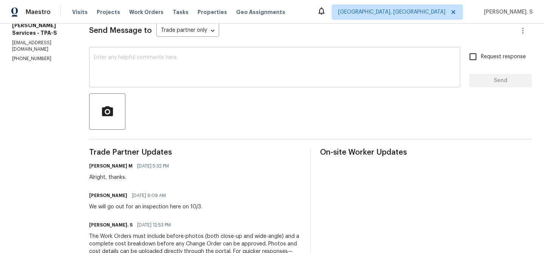
click at [210, 56] on textarea at bounding box center [275, 68] width 362 height 26
click at [162, 81] on textarea at bounding box center [275, 68] width 362 height 26
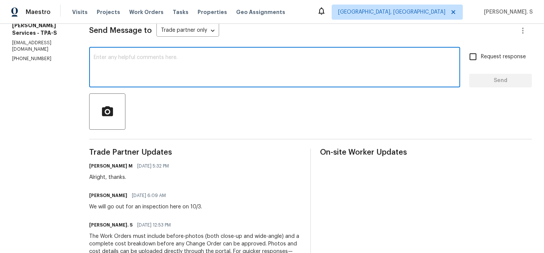
paste textarea "May we have an update on the progress of the work order"
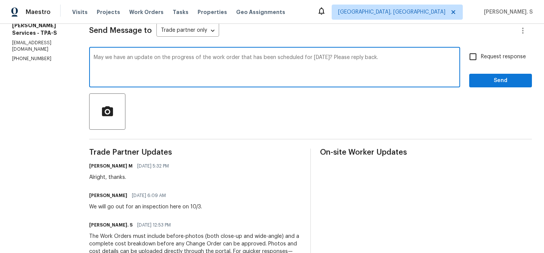
type textarea "May we have an update on the progress of the work order that has been scheduled…"
click at [474, 62] on input "Request response" at bounding box center [473, 57] width 16 height 16
checkbox input "true"
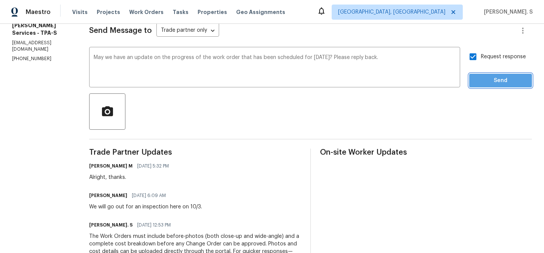
click at [482, 76] on span "Send" at bounding box center [501, 80] width 51 height 9
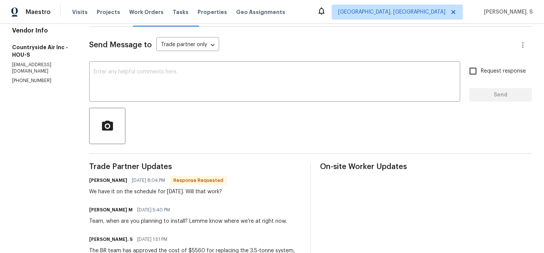
scroll to position [106, 0]
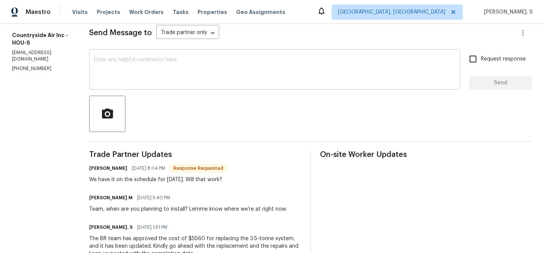
click at [141, 75] on textarea at bounding box center [275, 70] width 362 height 26
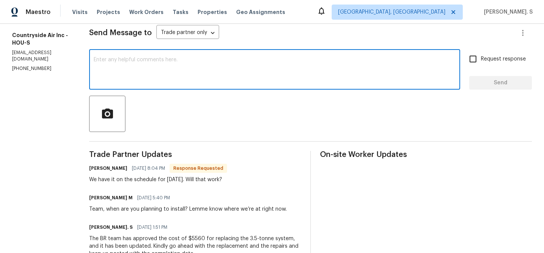
click at [189, 81] on textarea at bounding box center [275, 70] width 362 height 26
type textarea "T"
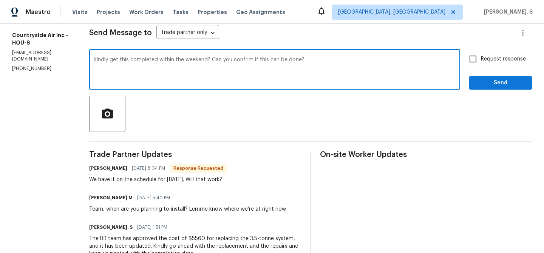
click at [246, 57] on textarea "Kindly get this completed within the weekend? Can you confrim if this can be do…" at bounding box center [275, 70] width 362 height 26
type textarea "Kindly get this completed within the weekend? Can you confirm if this can be do…"
click at [487, 59] on span "Request response" at bounding box center [503, 59] width 45 height 8
click at [481, 59] on input "Request response" at bounding box center [473, 59] width 16 height 16
checkbox input "true"
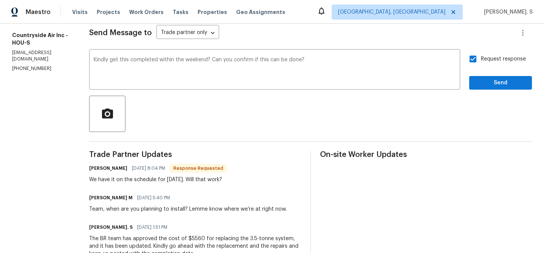
click at [127, 174] on div "[PERSON_NAME] [DATE] 8:04 PM Response Requested We have it on the schedule for …" at bounding box center [158, 173] width 138 height 20
copy div "We have it on the schedule for [DATE]. Will that work?"
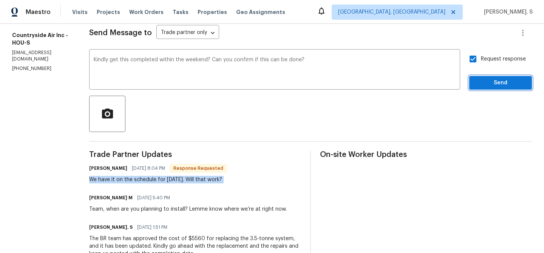
click at [482, 86] on span "Send" at bounding box center [501, 82] width 51 height 9
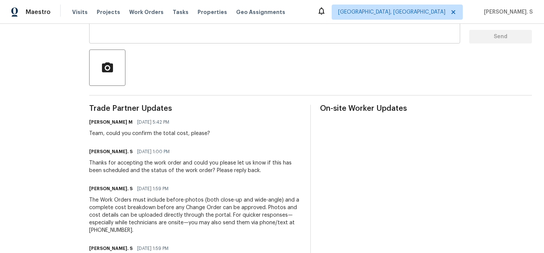
scroll to position [93, 0]
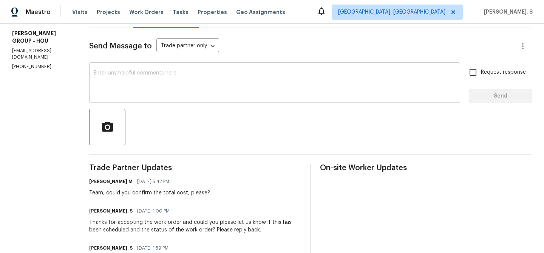
click at [180, 95] on textarea at bounding box center [275, 83] width 362 height 26
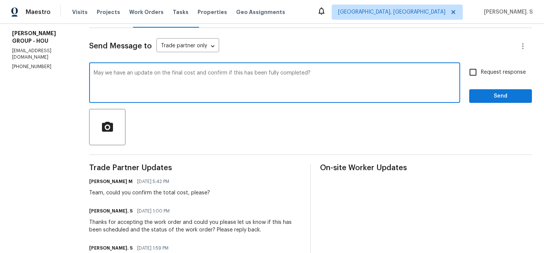
click at [180, 95] on textarea "May we have an update on the final cost and confirm if this has been fully comp…" at bounding box center [275, 83] width 362 height 26
type textarea "May we have an update on the final cost and confirm if this has been fully comp…"
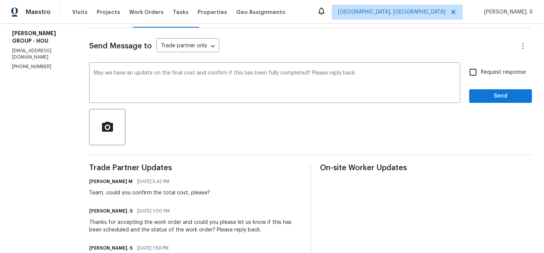
click at [519, 73] on span "Request response" at bounding box center [503, 72] width 45 height 8
click at [481, 73] on input "Request response" at bounding box center [473, 72] width 16 height 16
checkbox input "true"
click at [486, 100] on span "Send" at bounding box center [501, 95] width 51 height 9
